Goal: Information Seeking & Learning: Learn about a topic

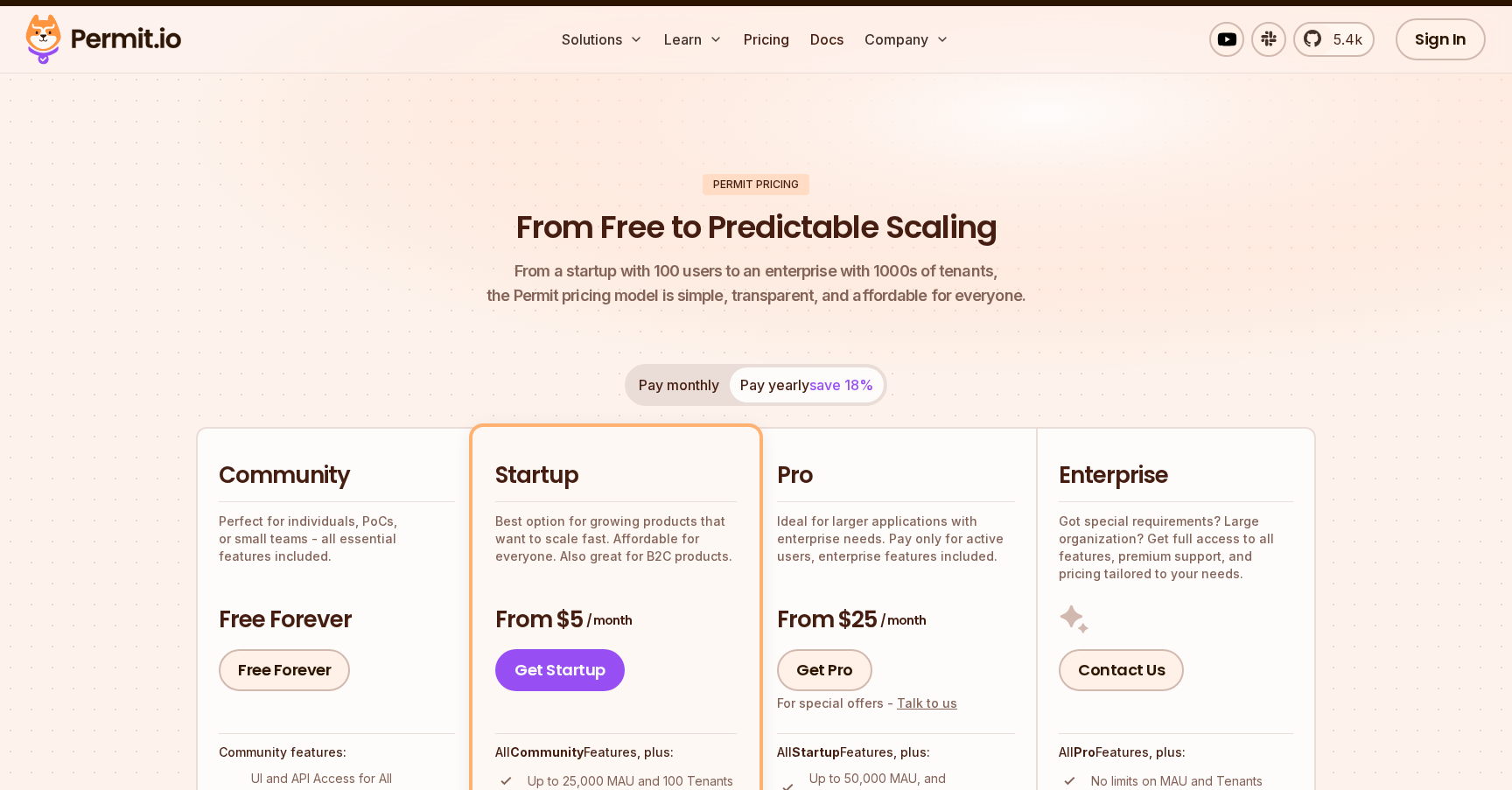
scroll to position [200, 0]
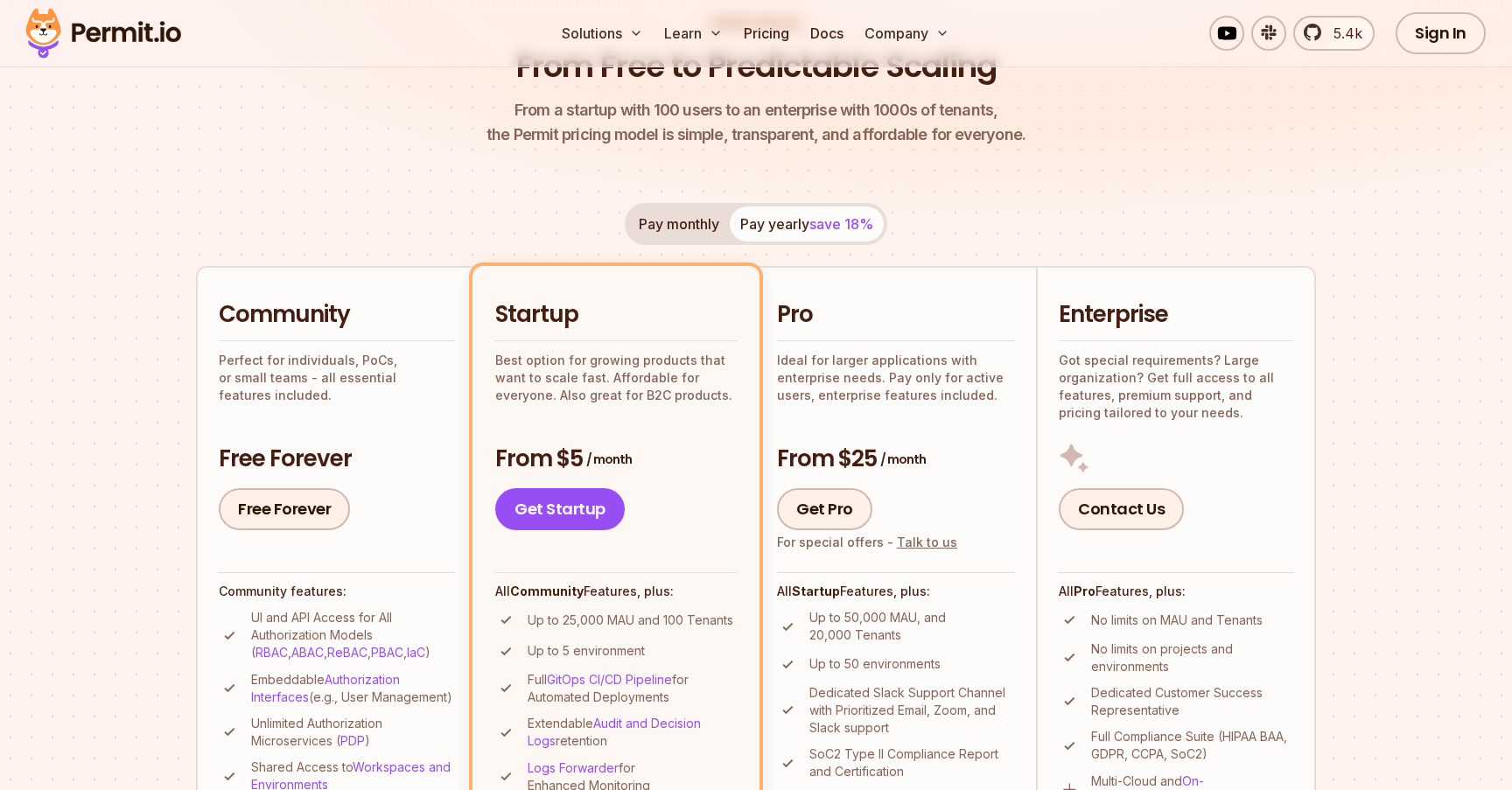
click at [697, 236] on button "Pay monthly" at bounding box center [679, 223] width 102 height 35
click at [740, 235] on button "Pay yearly save 18%" at bounding box center [806, 223] width 154 height 35
click at [704, 227] on button "Pay monthly" at bounding box center [679, 223] width 102 height 35
click at [773, 226] on button "Pay yearly save 18%" at bounding box center [806, 223] width 154 height 35
click at [708, 225] on button "Pay monthly" at bounding box center [679, 223] width 102 height 35
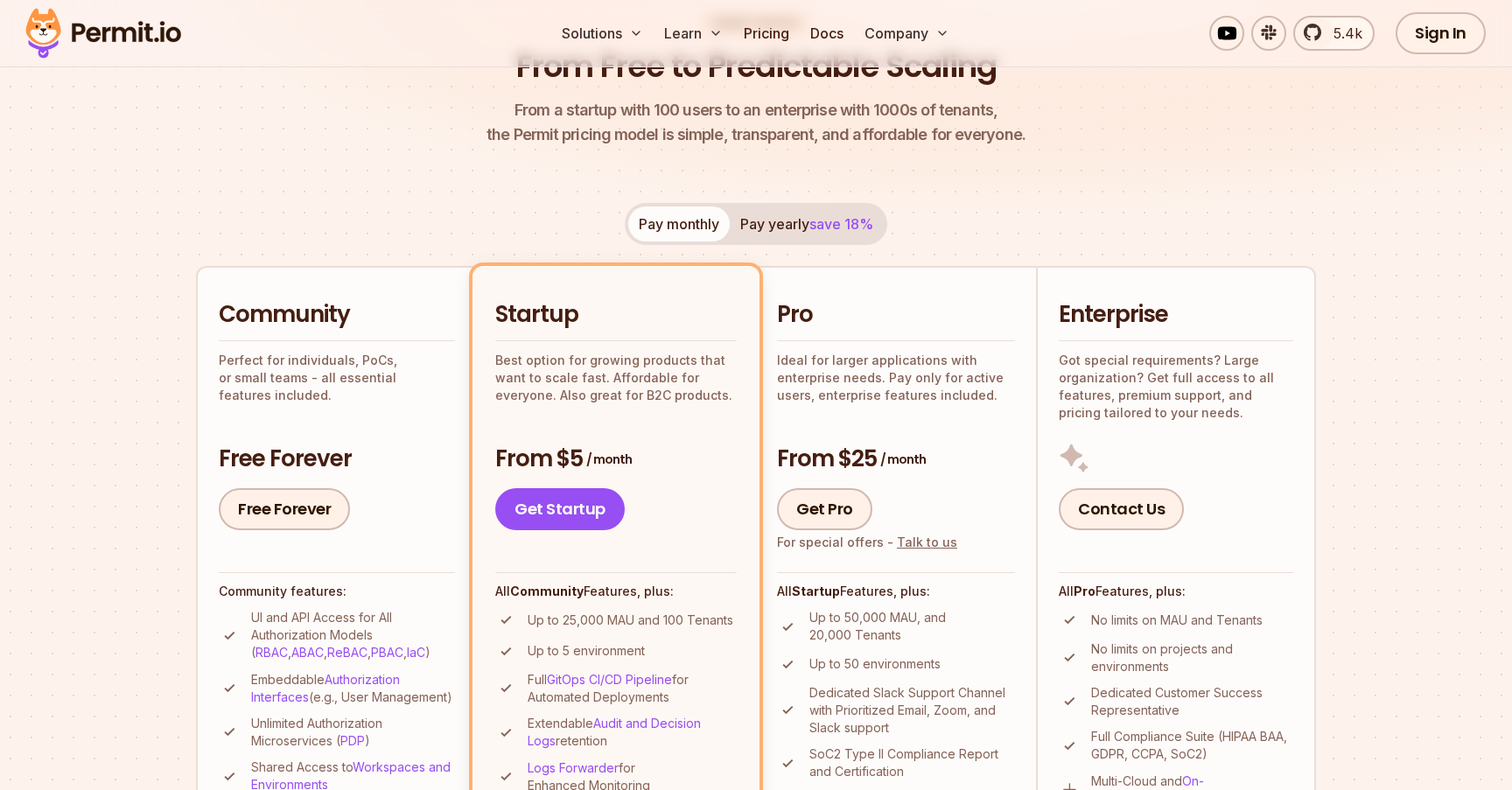
click at [789, 210] on button "Pay yearly save 18%" at bounding box center [806, 223] width 154 height 35
click at [711, 221] on button "Pay monthly" at bounding box center [679, 223] width 102 height 35
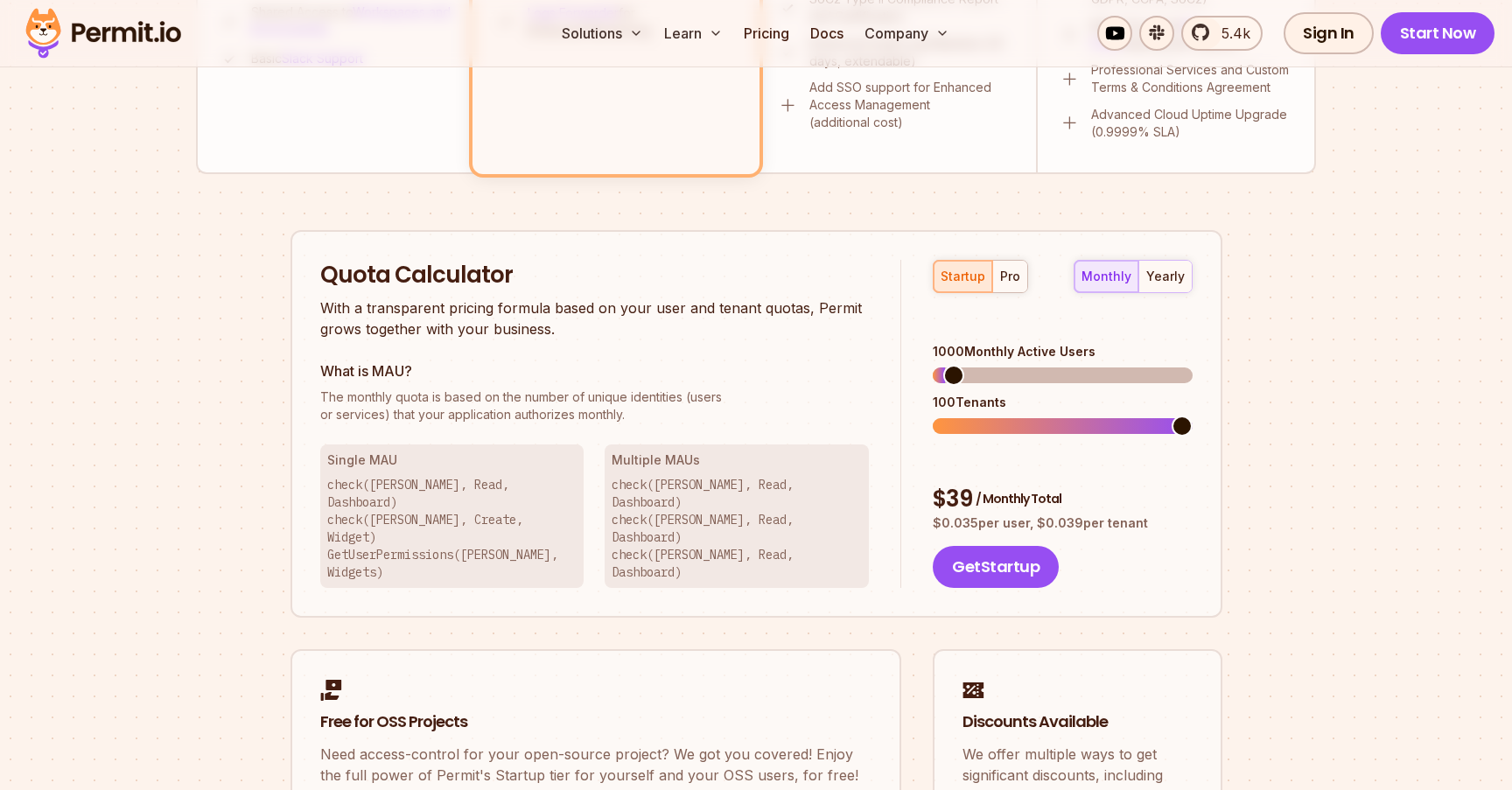
scroll to position [1023, 0]
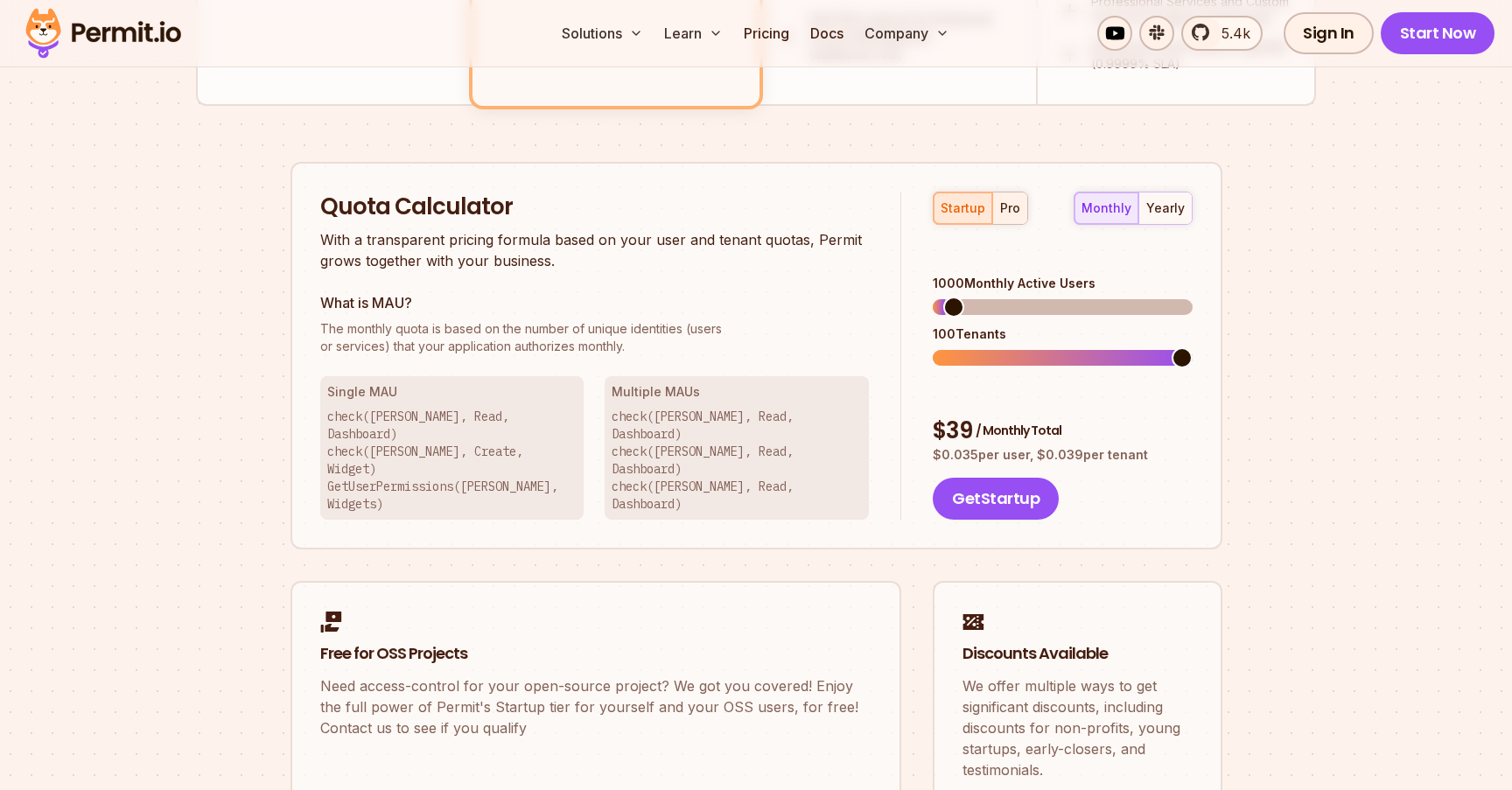
click at [1009, 192] on button "pro" at bounding box center [1009, 208] width 35 height 32
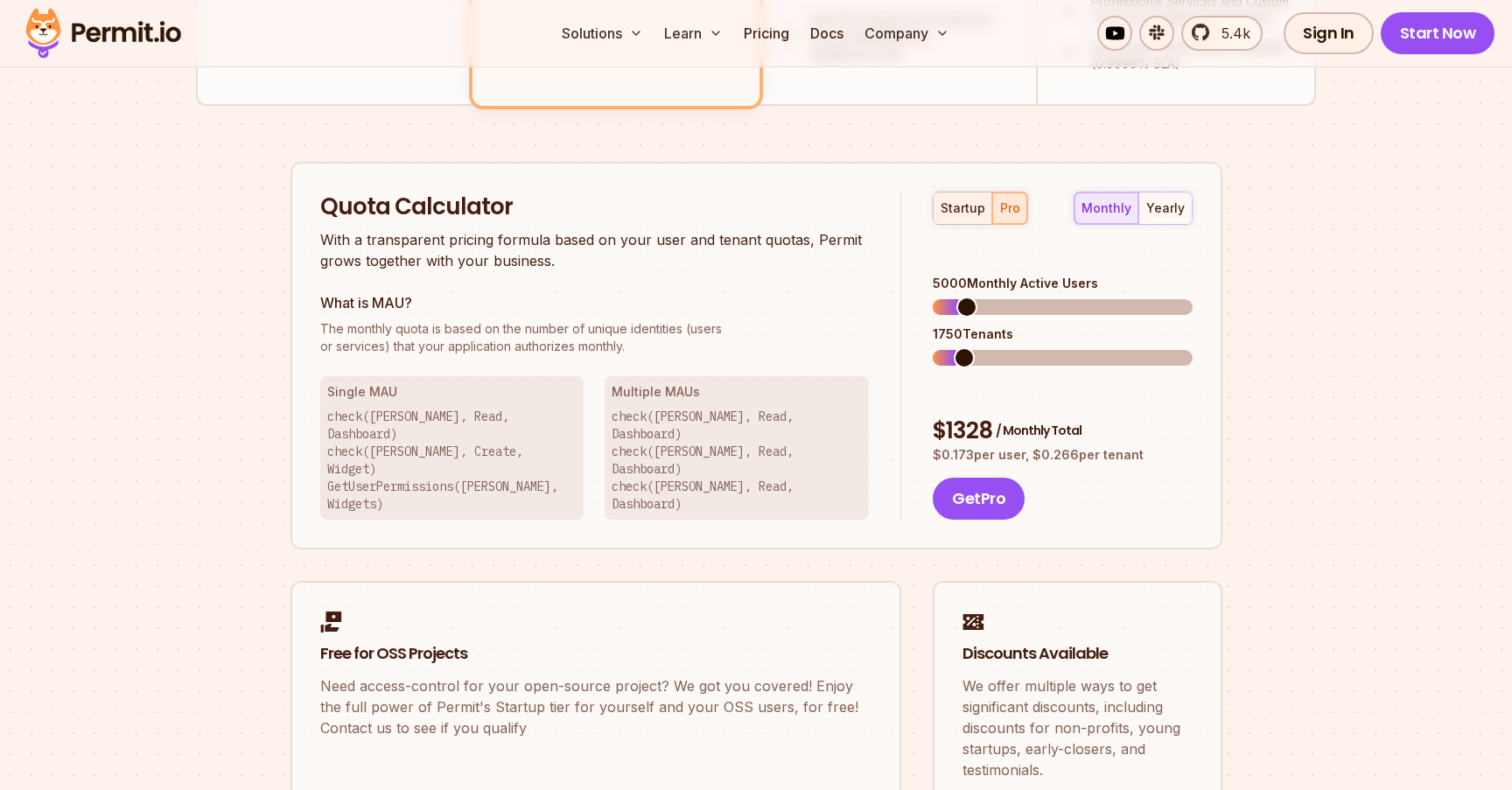
click at [958, 198] on button "startup" at bounding box center [963, 208] width 59 height 32
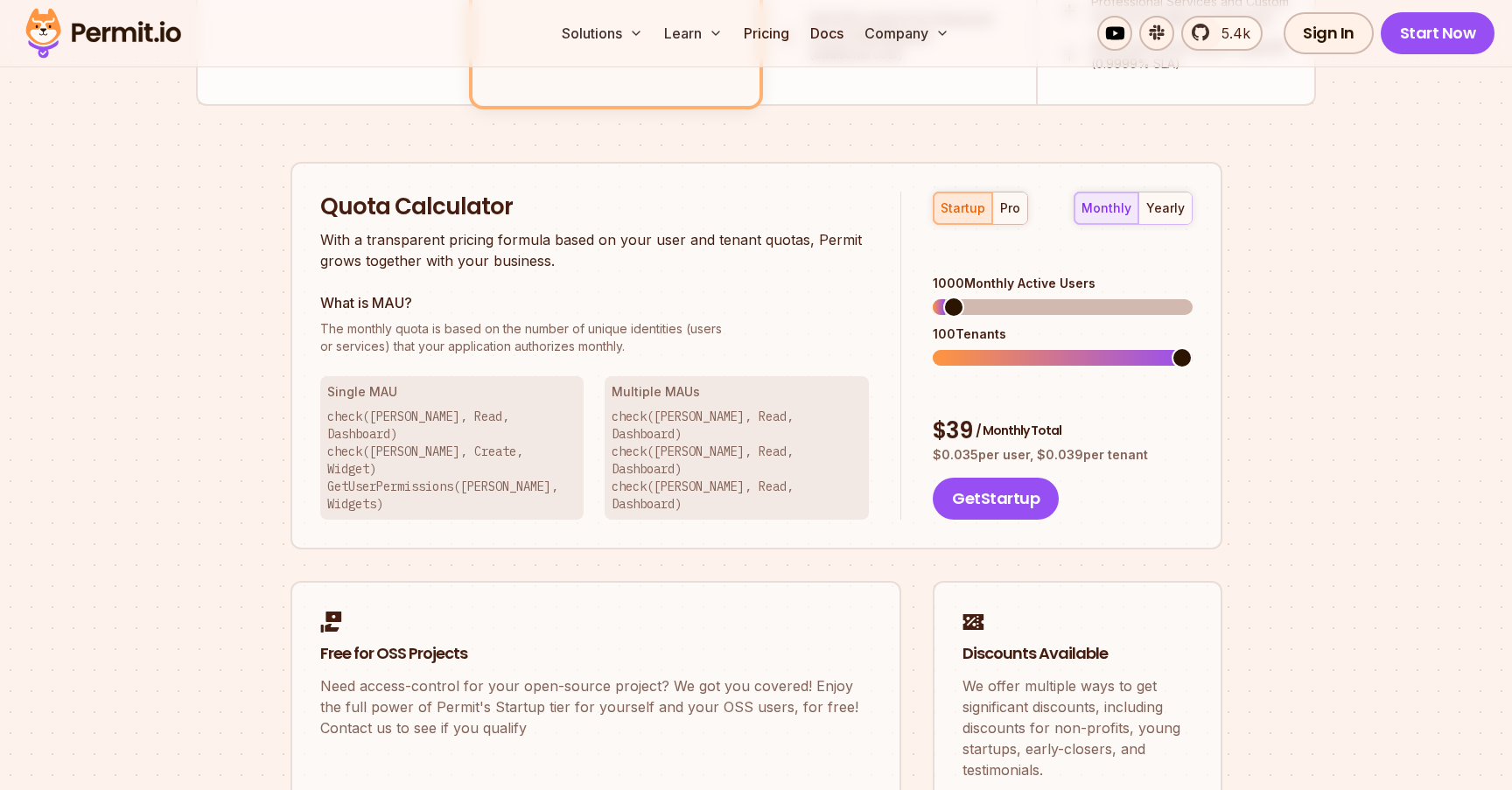
click at [974, 299] on span at bounding box center [1062, 307] width 259 height 16
click at [963, 299] on span at bounding box center [954, 307] width 42 height 16
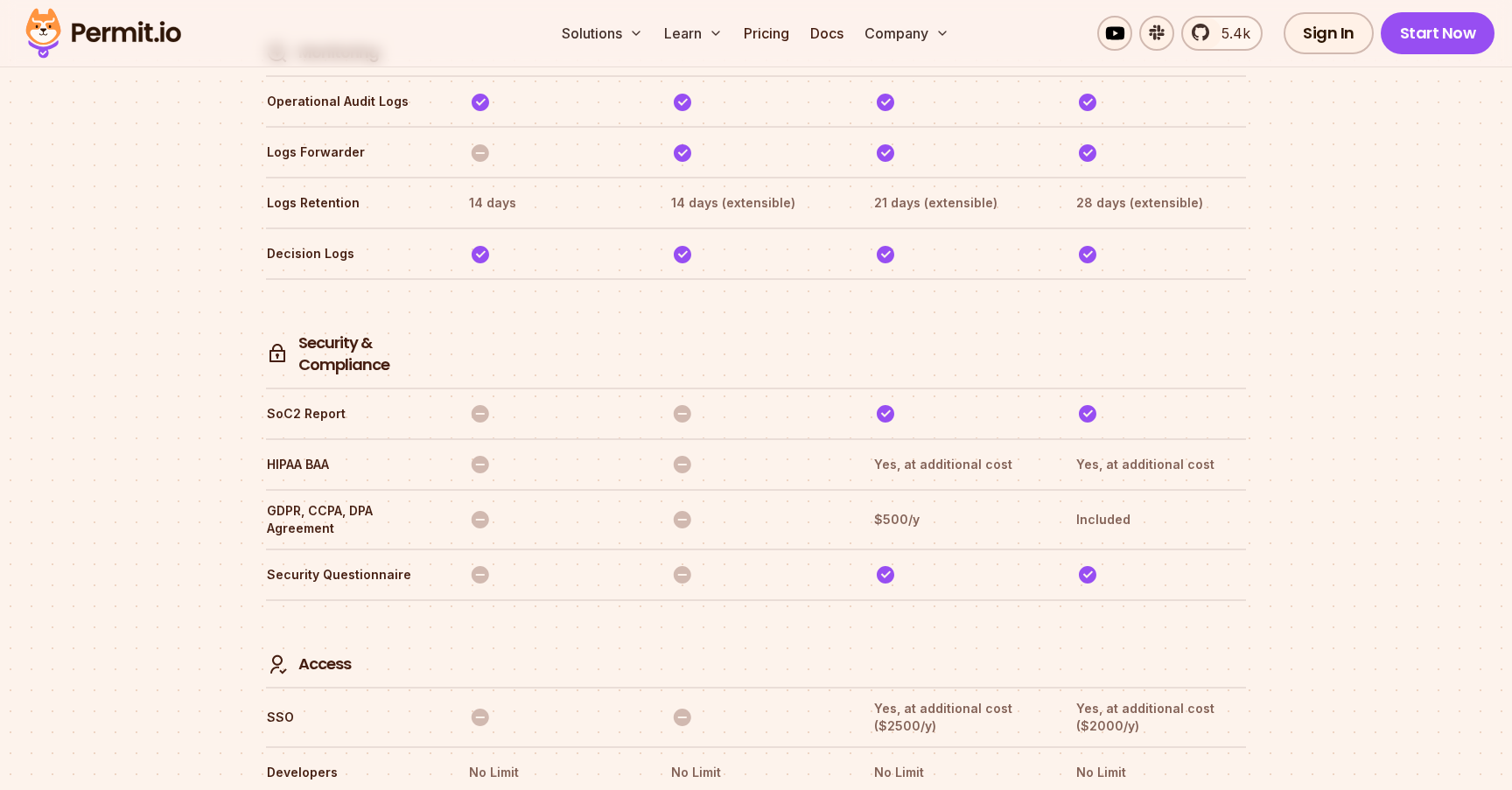
scroll to position [4267, 0]
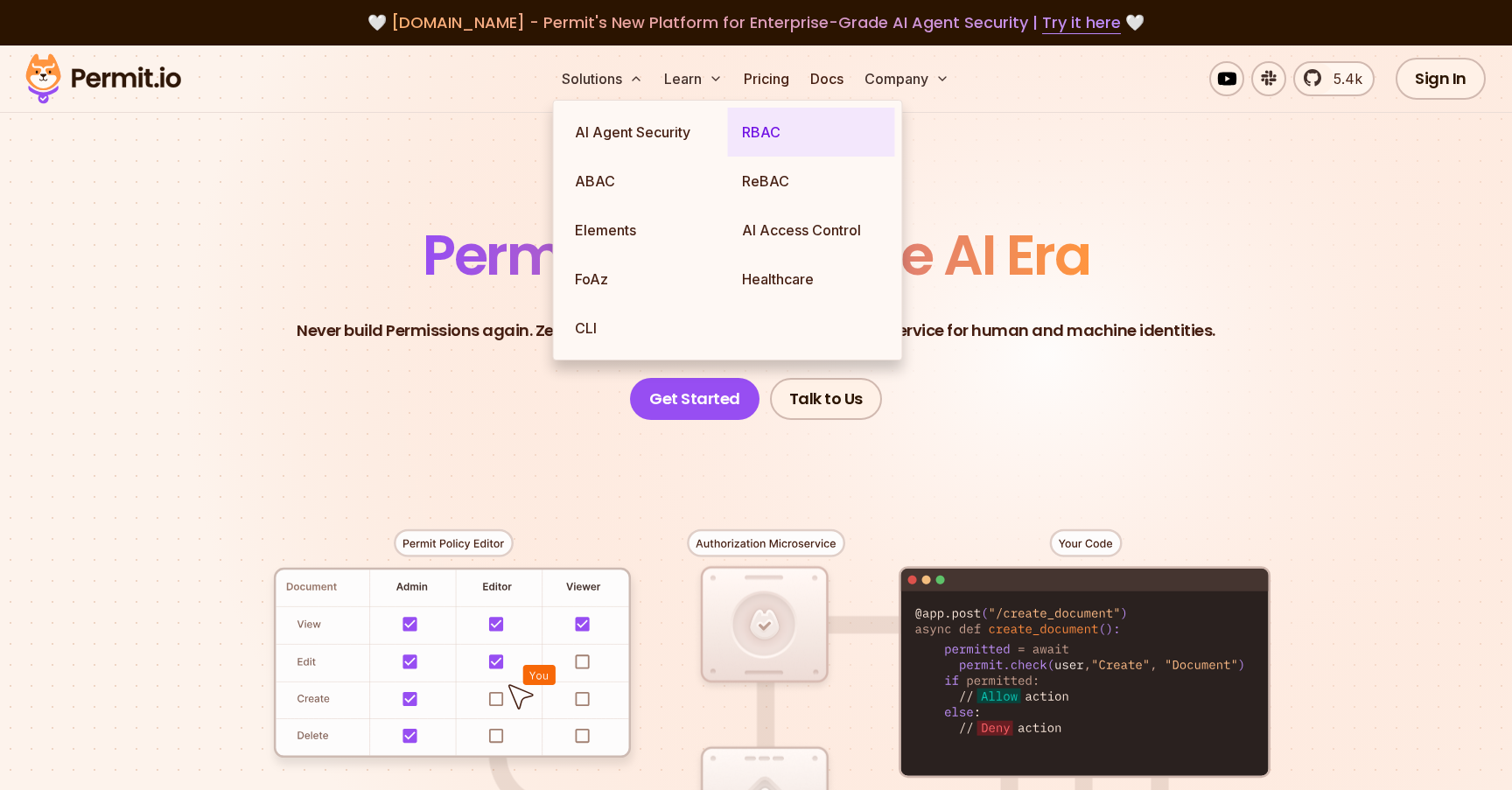
click at [752, 126] on link "RBAC" at bounding box center [811, 131] width 167 height 49
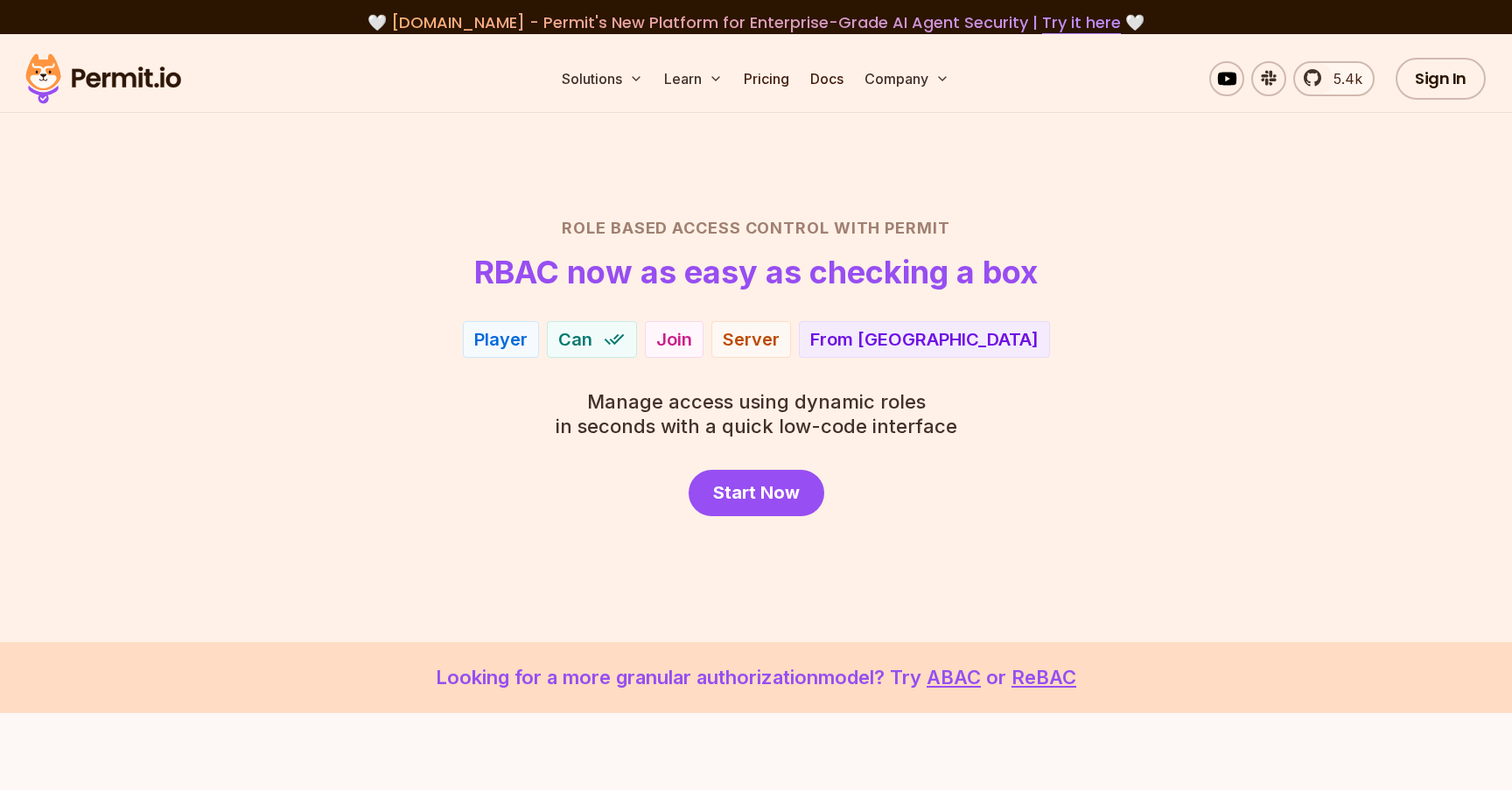
click at [618, 266] on h1 "RBAC now as easy as checking a box" at bounding box center [756, 272] width 563 height 35
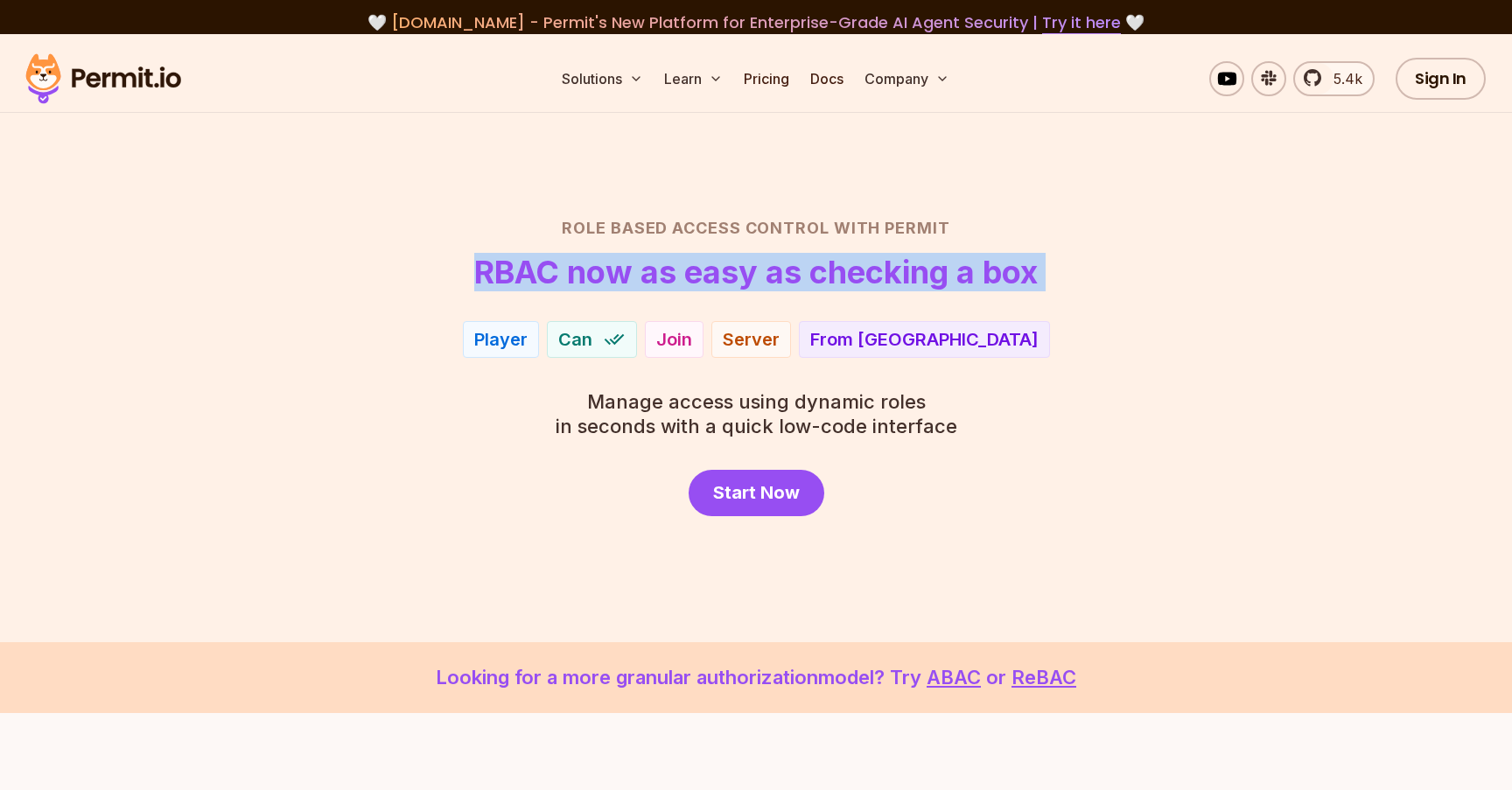
click at [618, 266] on h1 "RBAC now as easy as checking a box" at bounding box center [756, 272] width 563 height 35
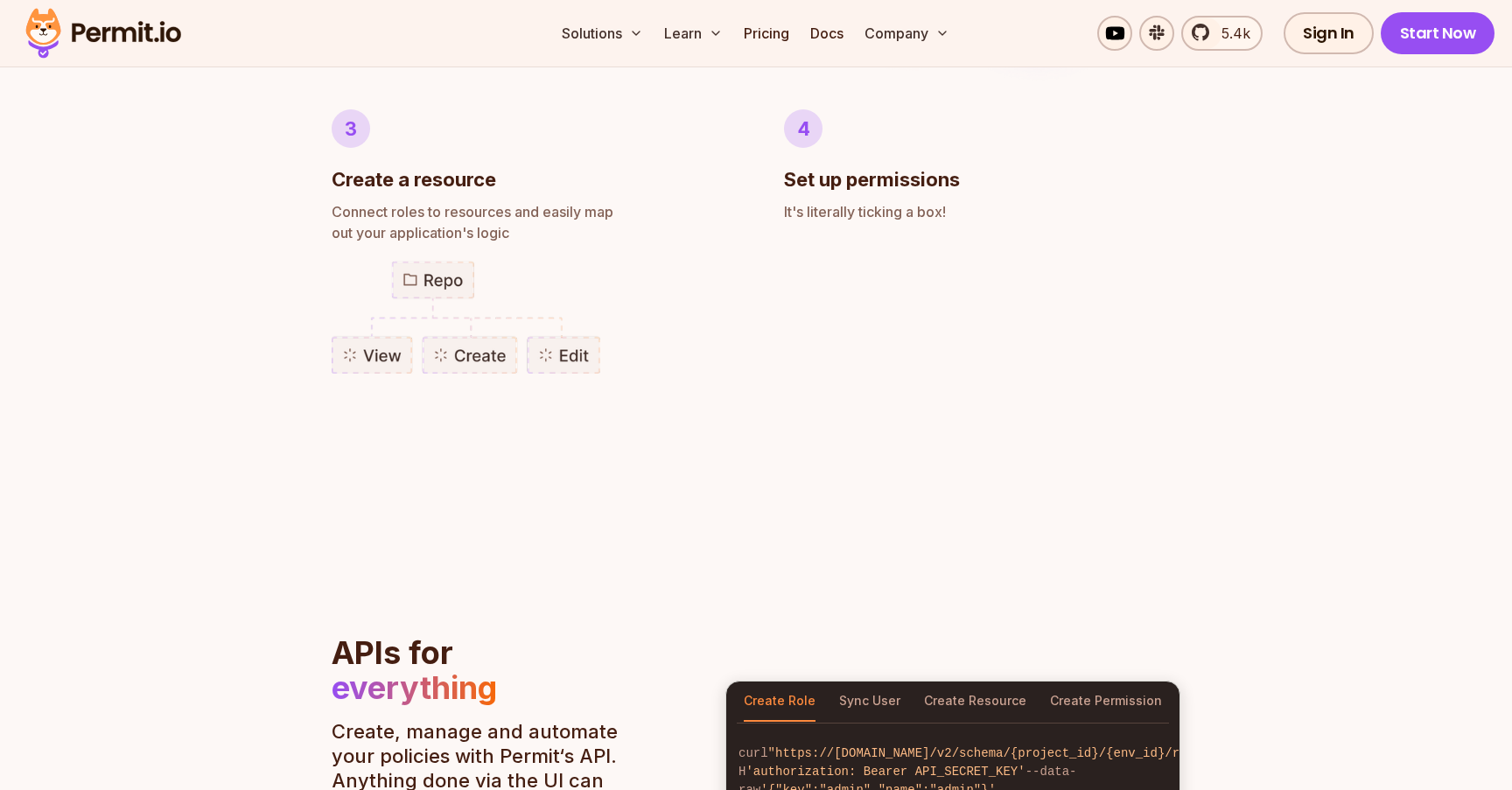
scroll to position [1482, 0]
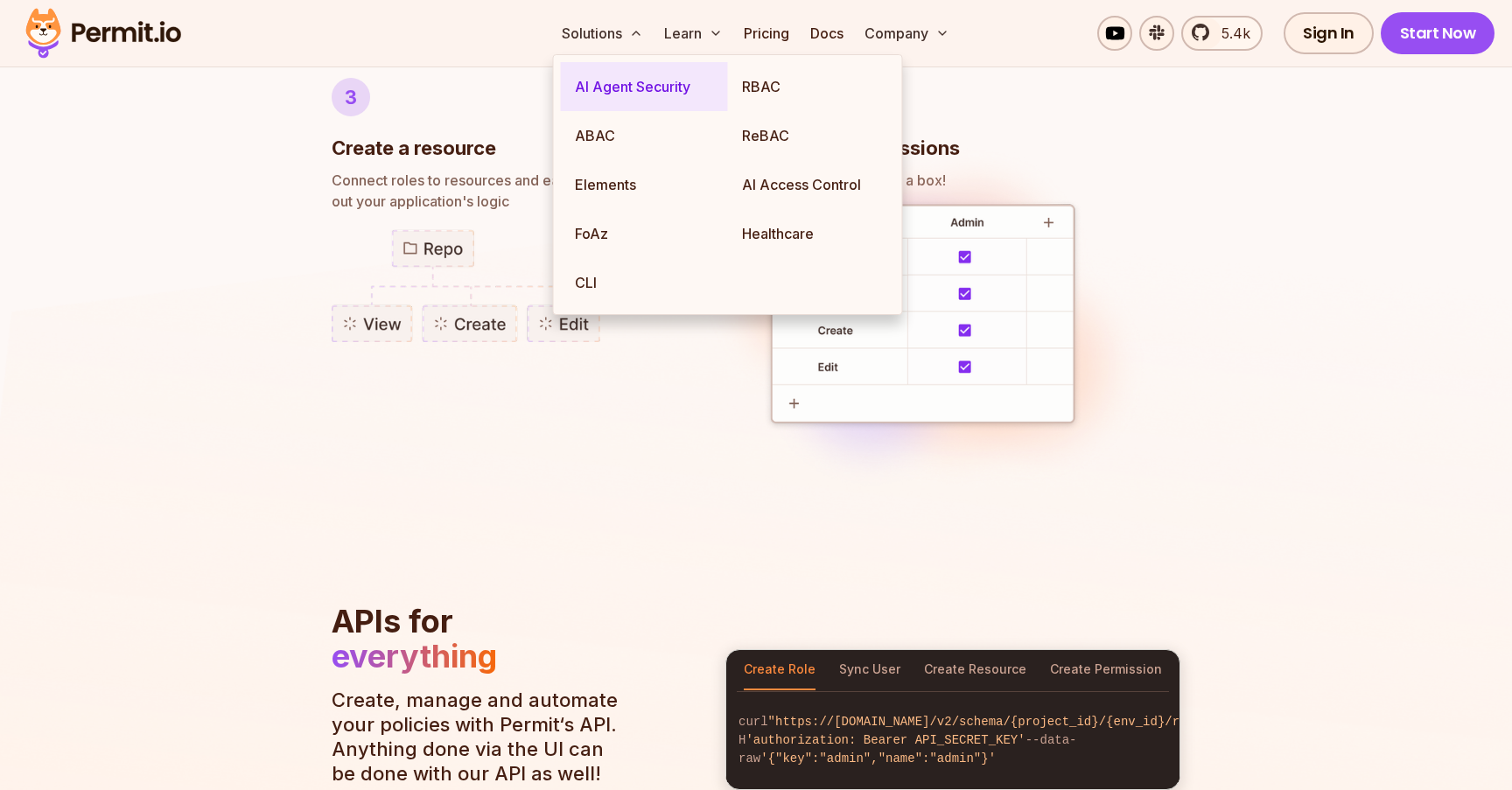
click at [610, 83] on link "AI Agent Security" at bounding box center [644, 86] width 167 height 49
